Goal: Task Accomplishment & Management: Manage account settings

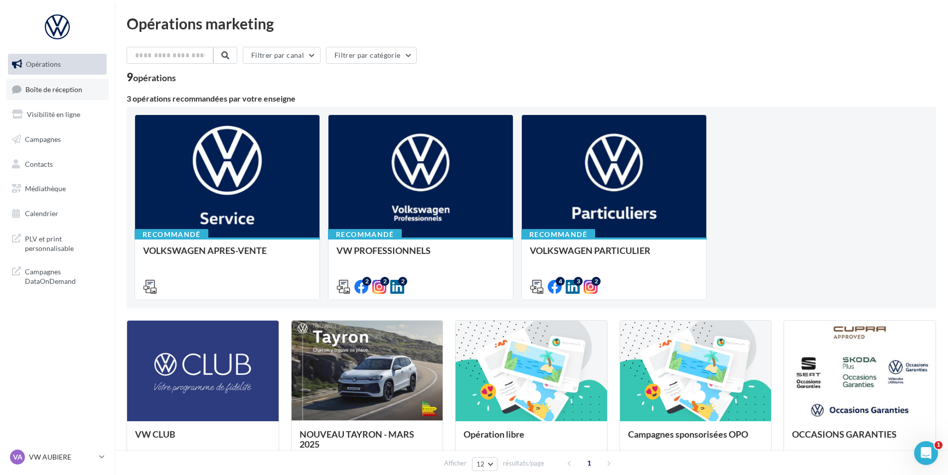
click at [53, 90] on span "Boîte de réception" at bounding box center [53, 89] width 57 height 8
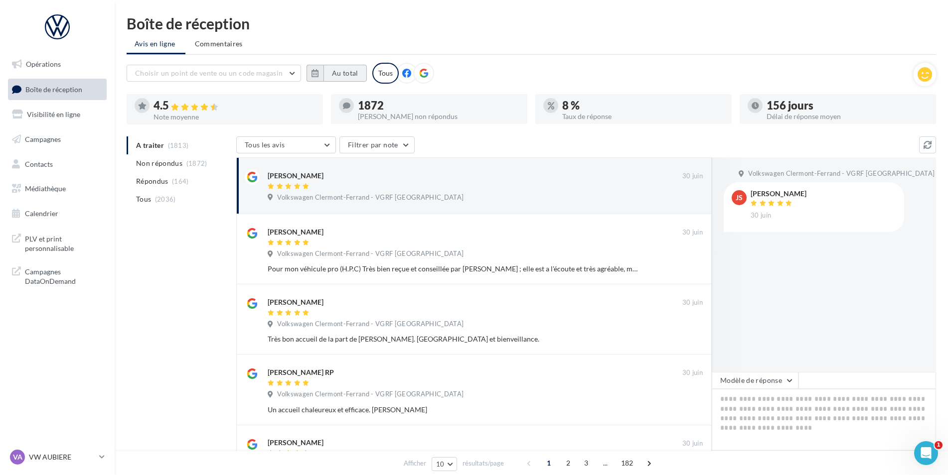
click at [333, 72] on button "Au total" at bounding box center [344, 73] width 43 height 17
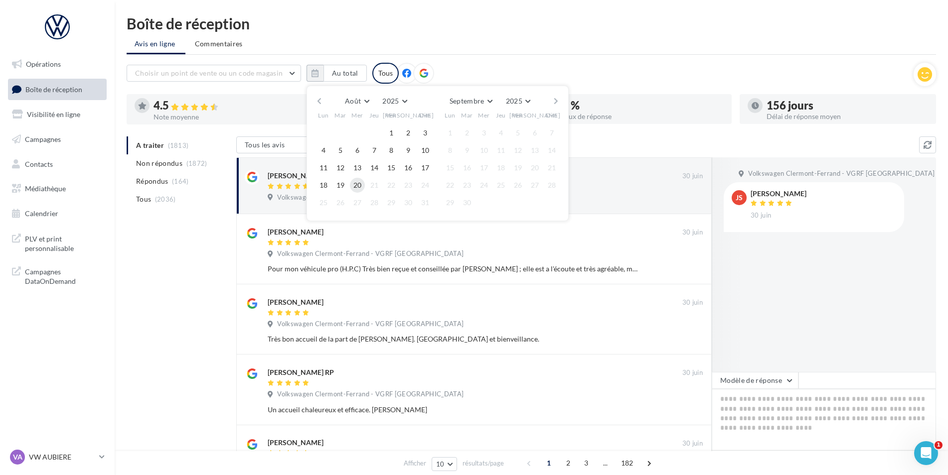
click at [361, 189] on button "20" at bounding box center [357, 185] width 15 height 15
click at [666, 53] on ul "Avis en ligne Commentaires" at bounding box center [531, 45] width 809 height 20
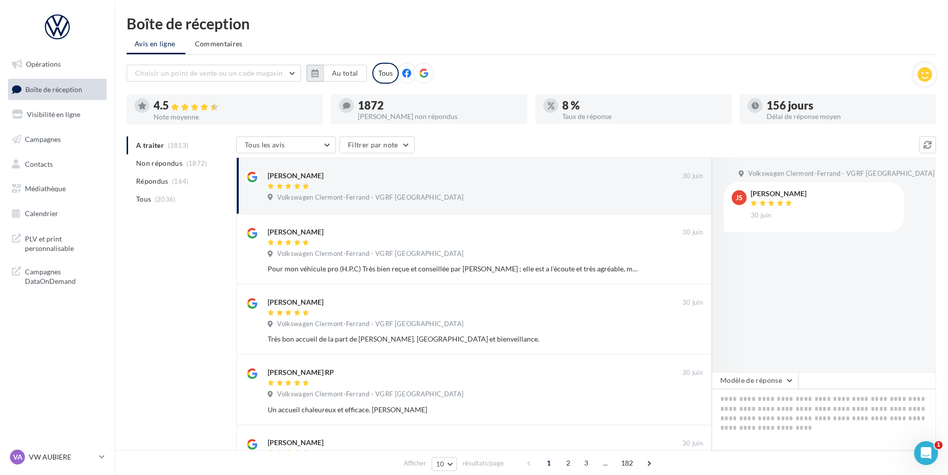
click at [317, 73] on icon "button" at bounding box center [314, 73] width 7 height 8
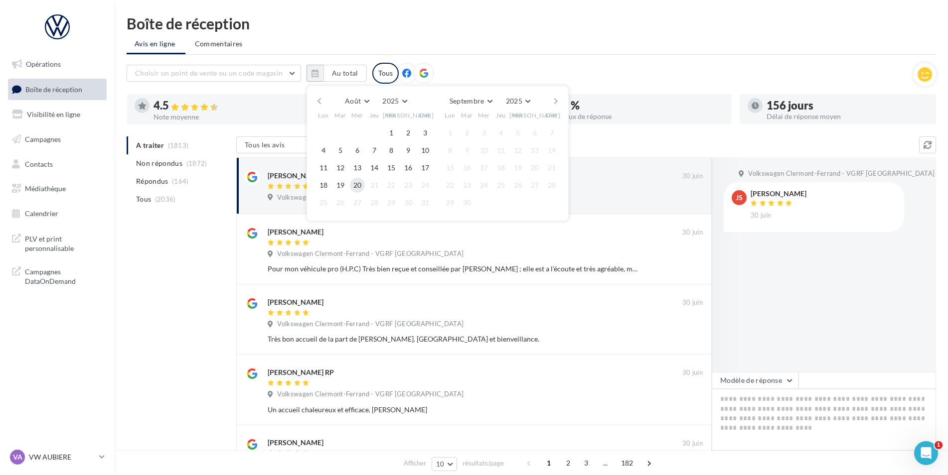
click at [353, 186] on button "20" at bounding box center [357, 185] width 15 height 15
click at [383, 73] on div "Tous" at bounding box center [385, 73] width 26 height 21
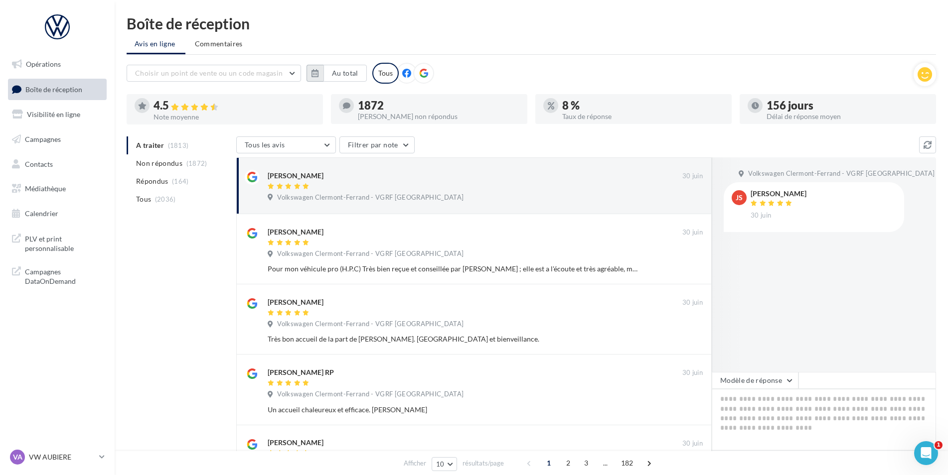
click at [306, 76] on button "button" at bounding box center [314, 73] width 17 height 17
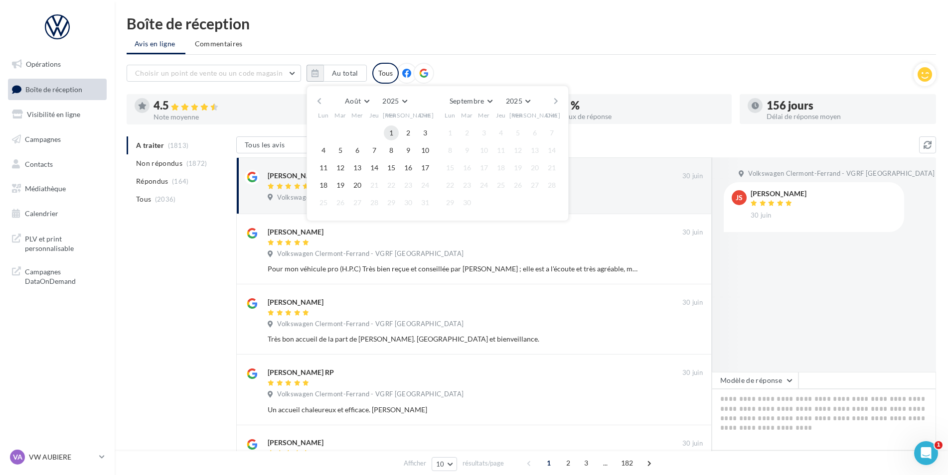
click at [393, 133] on button "1" at bounding box center [391, 133] width 15 height 15
click at [362, 184] on button "20" at bounding box center [357, 185] width 15 height 15
